Goal: Transaction & Acquisition: Purchase product/service

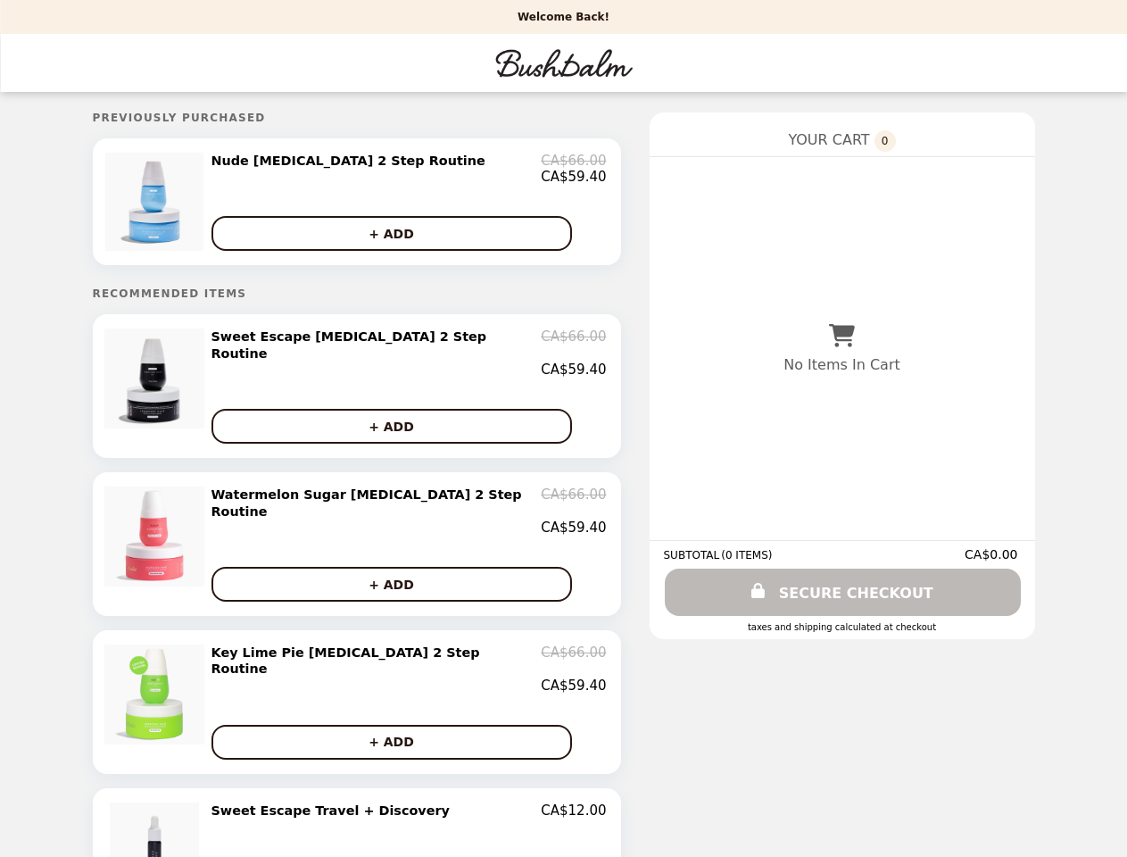
click at [185, 206] on img at bounding box center [156, 202] width 103 height 98
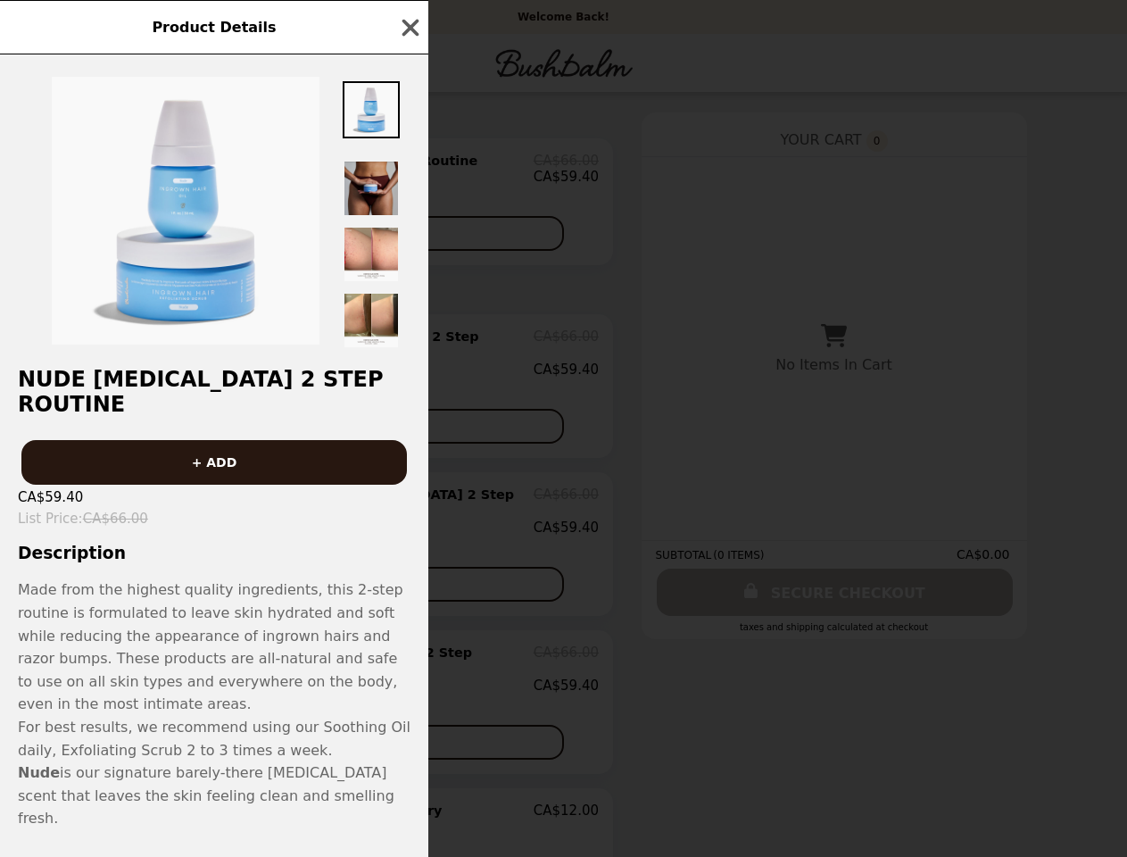
click at [408, 172] on div "Product Details Nude [MEDICAL_DATA] 2 Step Routine + ADD CA$59.40 List Price : …" at bounding box center [563, 428] width 1127 height 857
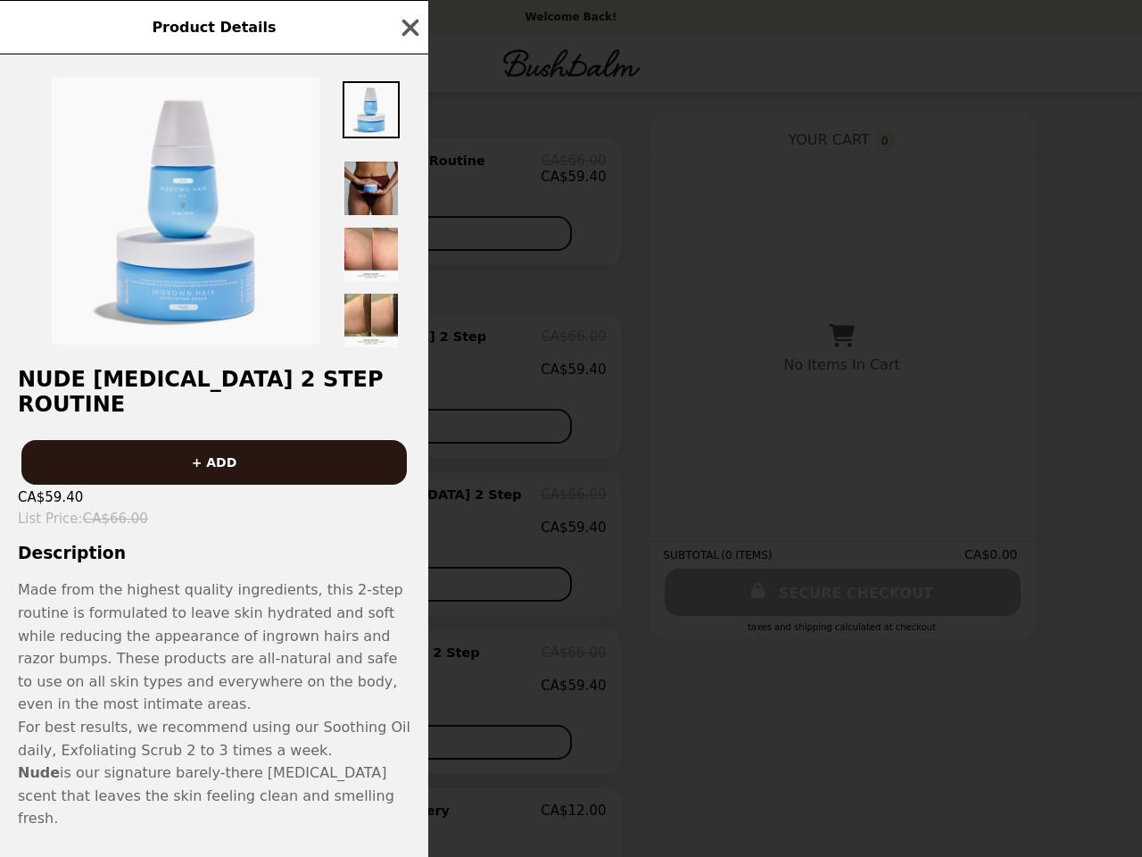
click at [408, 240] on div at bounding box center [214, 201] width 428 height 295
click at [185, 389] on h2 "Nude [MEDICAL_DATA] 2 Step Routine" at bounding box center [214, 392] width 428 height 50
click at [408, 355] on div "Product Details Nude [MEDICAL_DATA] 2 Step Routine + ADD CA$59.40 List Price : …" at bounding box center [571, 428] width 1142 height 857
click at [408, 423] on div "Product Details Nude [MEDICAL_DATA] 2 Step Routine + ADD CA$59.40 List Price : …" at bounding box center [571, 428] width 1142 height 857
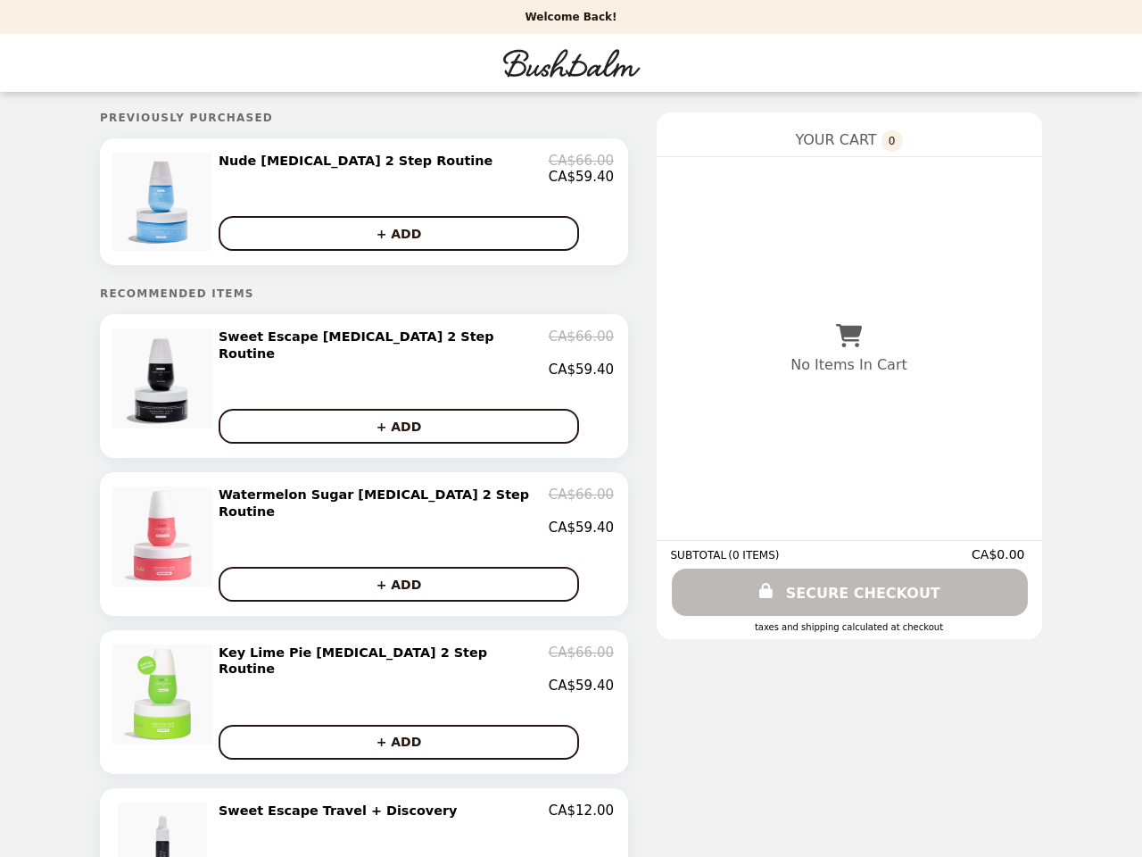
click at [408, 519] on div "CA$59.40" at bounding box center [416, 527] width 395 height 16
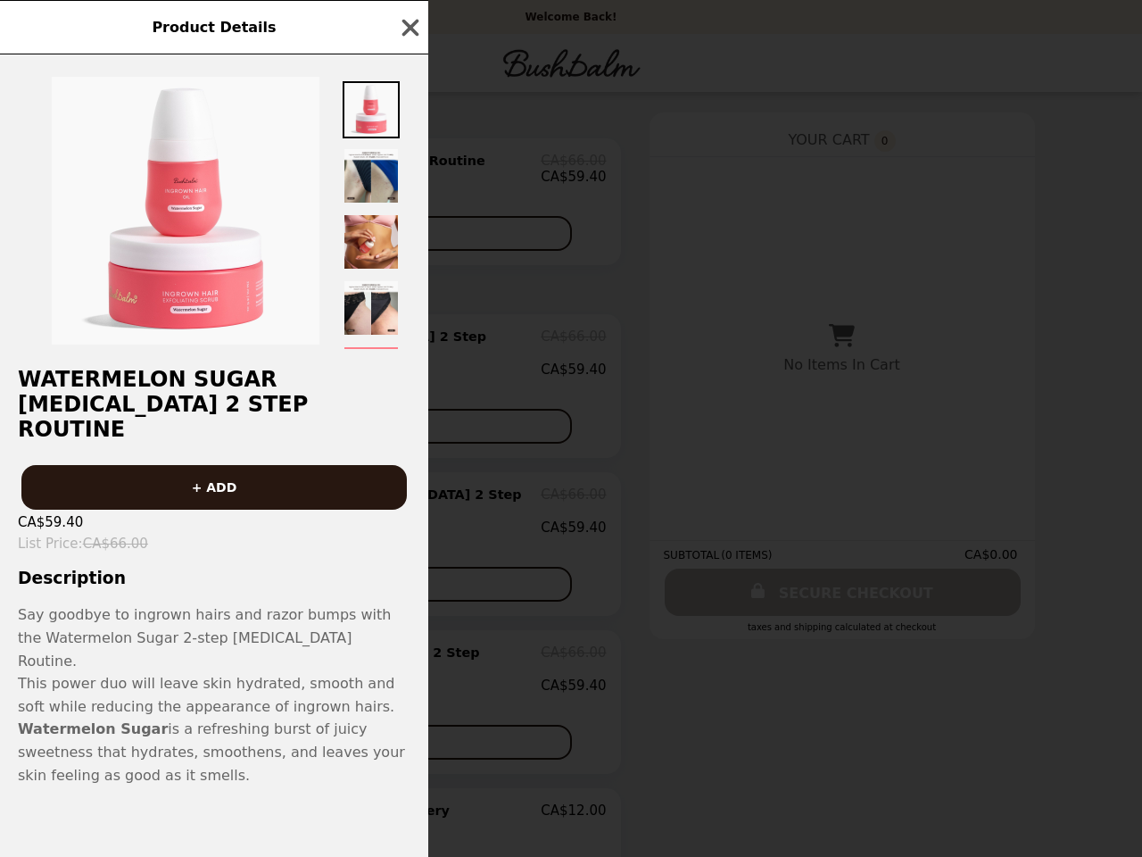
click at [408, 569] on div "Product Details Watermelon Sugar [MEDICAL_DATA] 2 Step Routine + ADD CA$59.40 L…" at bounding box center [571, 428] width 1142 height 857
click at [185, 682] on p "This power duo will leave skin hydrated, smooth and soft while reducing the app…" at bounding box center [214, 695] width 393 height 46
